Goal: Task Accomplishment & Management: Complete application form

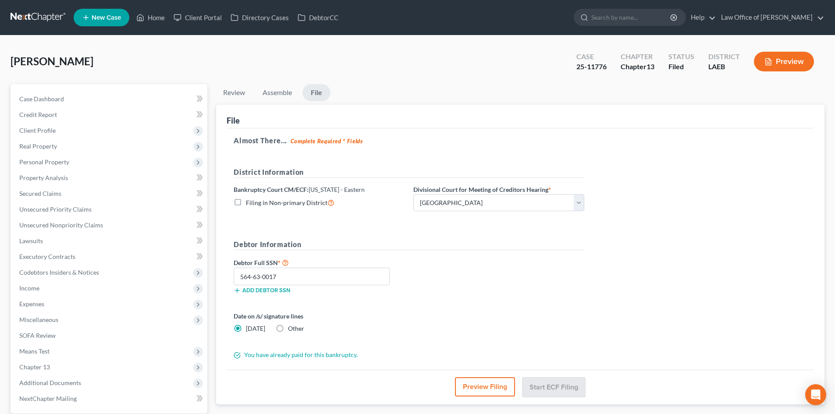
select select "0"
click at [30, 13] on link at bounding box center [39, 18] width 56 height 16
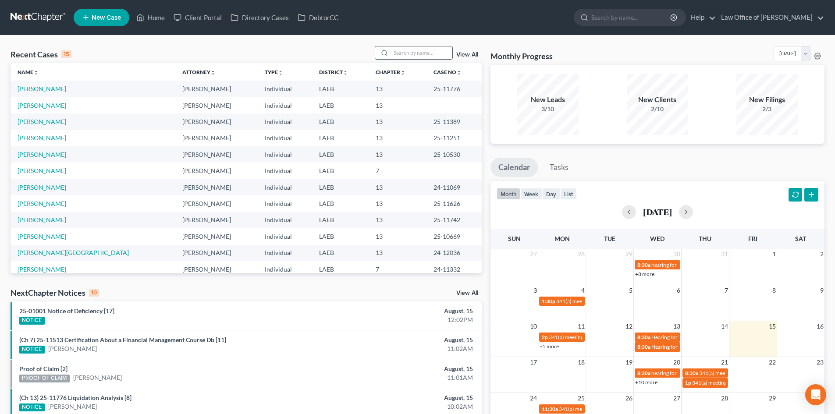
click at [411, 55] on input "search" at bounding box center [421, 52] width 61 height 13
type input "burger"
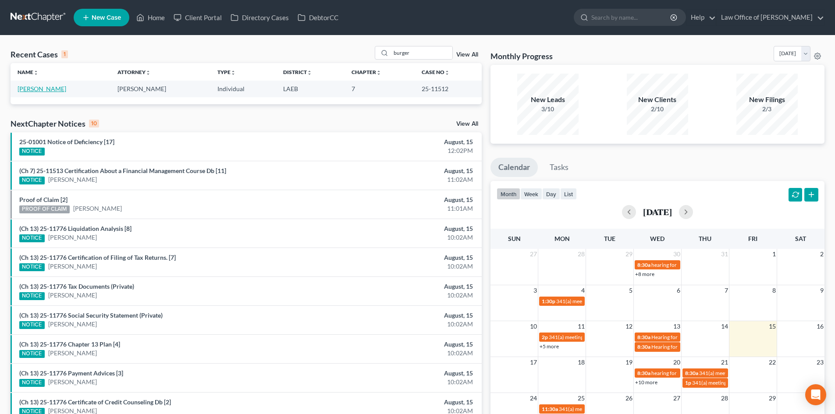
click at [42, 90] on link "[PERSON_NAME]" at bounding box center [42, 88] width 49 height 7
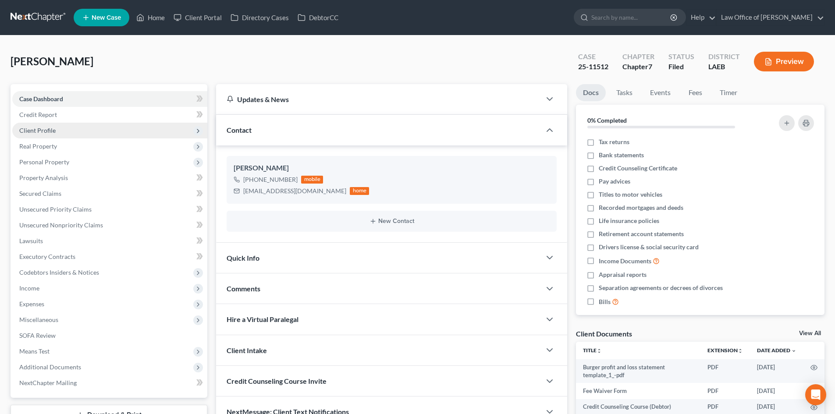
click at [39, 133] on span "Client Profile" at bounding box center [37, 130] width 36 height 7
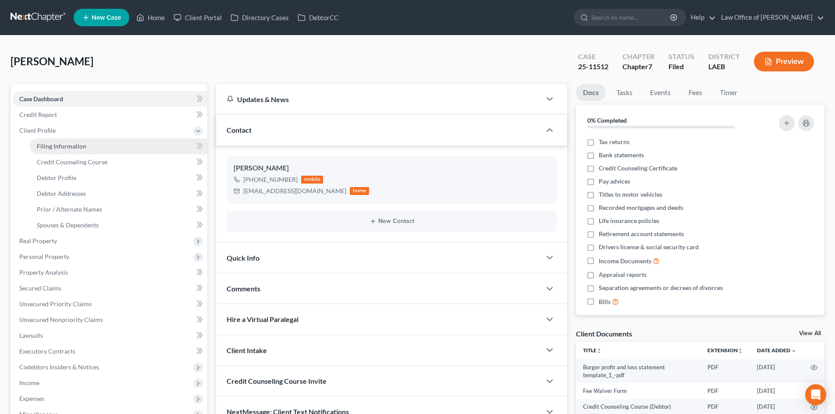
click at [50, 150] on link "Filing Information" at bounding box center [118, 146] width 177 height 16
select select "1"
select select "0"
select select "19"
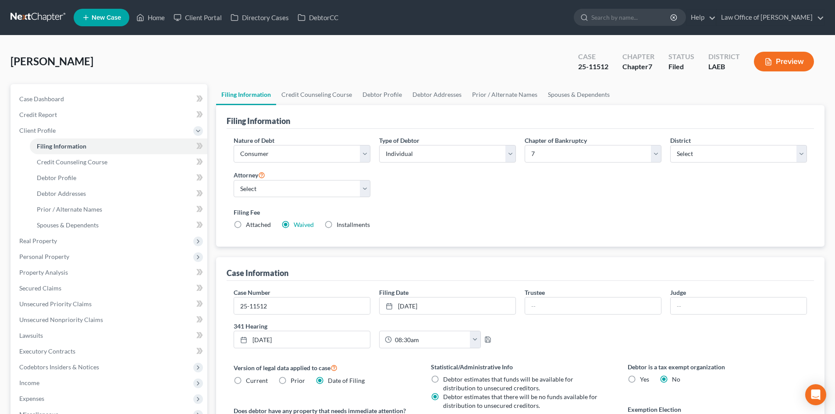
click at [35, 16] on link at bounding box center [39, 18] width 56 height 16
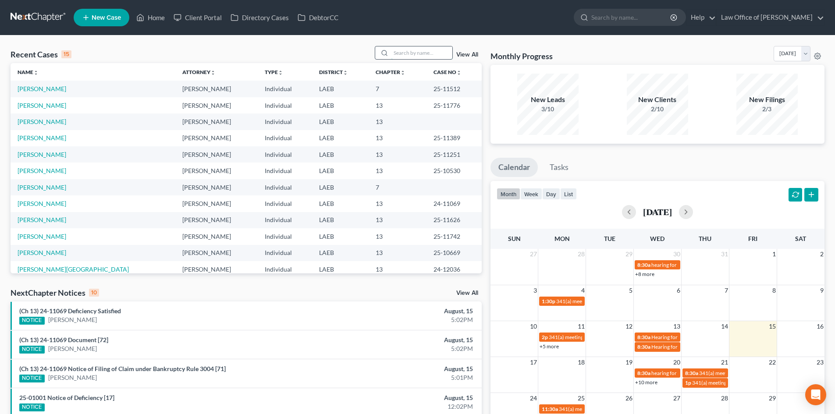
click at [424, 58] on input "search" at bounding box center [421, 52] width 61 height 13
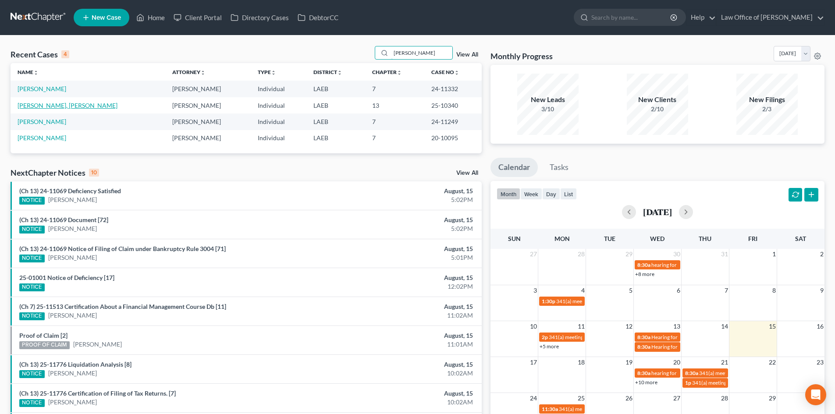
type input "[PERSON_NAME]"
click at [41, 107] on link "[PERSON_NAME], [PERSON_NAME]" at bounding box center [68, 105] width 100 height 7
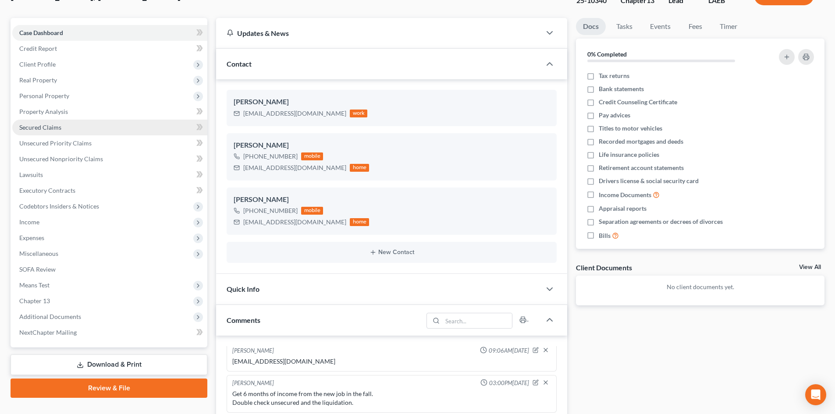
scroll to position [88, 0]
